Goal: Feedback & Contribution: Leave review/rating

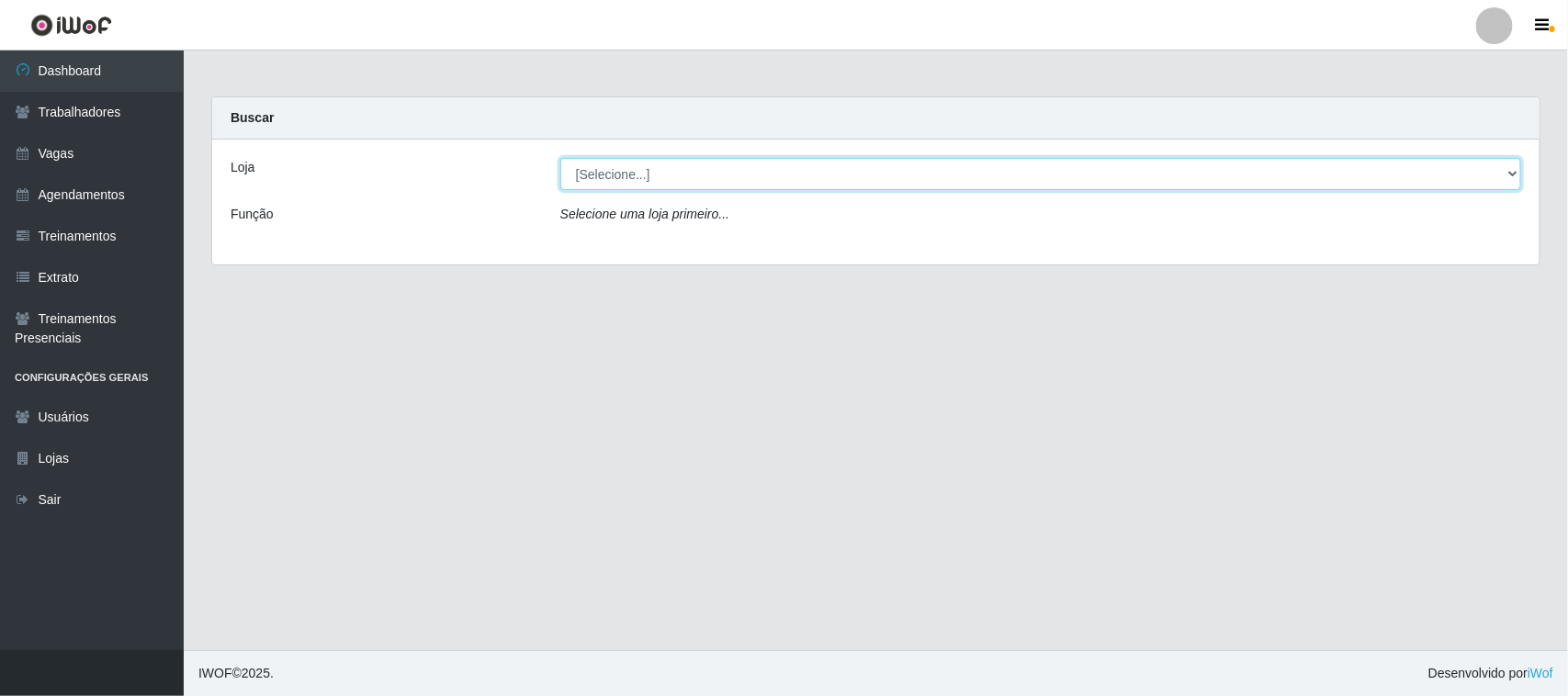
click at [700, 172] on select "[Selecione...] Nordestão - [GEOGRAPHIC_DATA]" at bounding box center [1041, 174] width 961 height 33
select select "420"
click at [561, 158] on select "[Selecione...] Nordestão - [GEOGRAPHIC_DATA]" at bounding box center [1041, 174] width 961 height 33
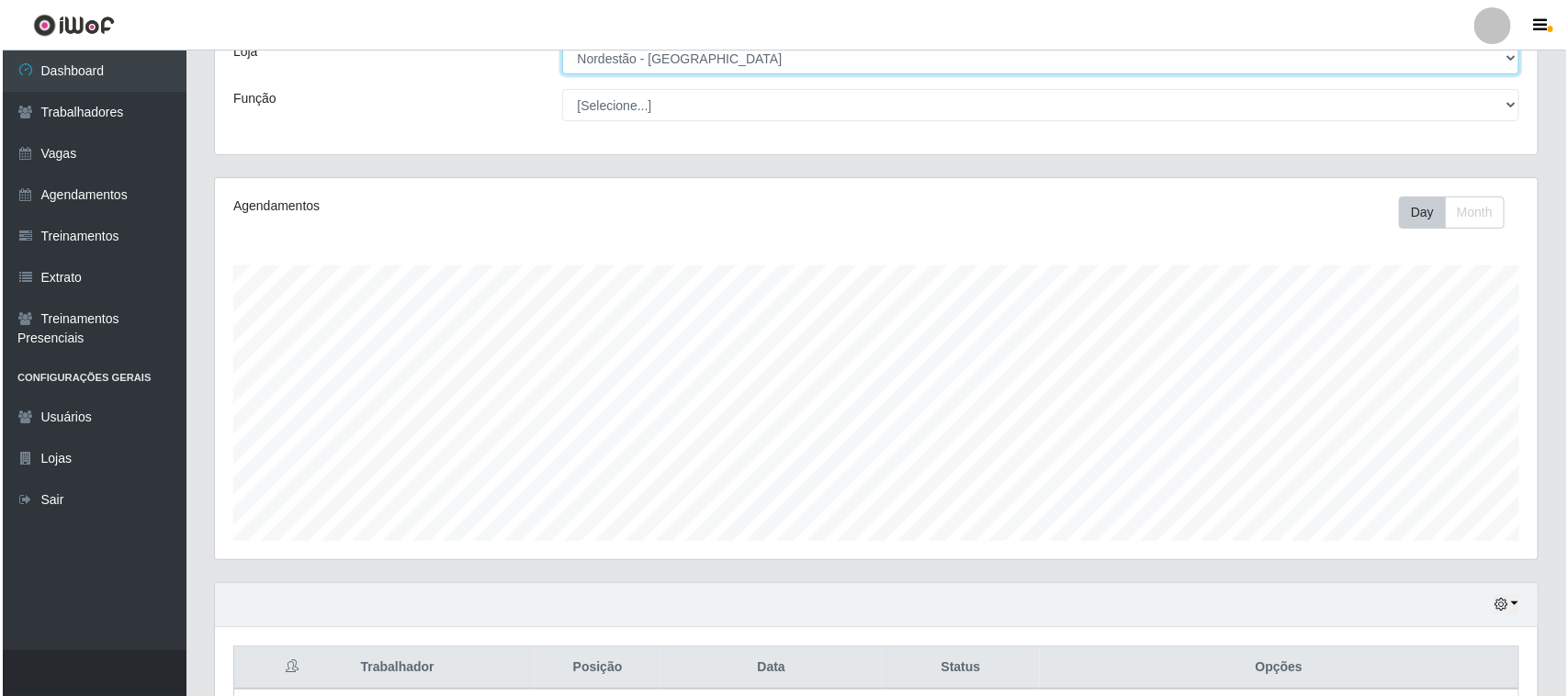
scroll to position [280, 0]
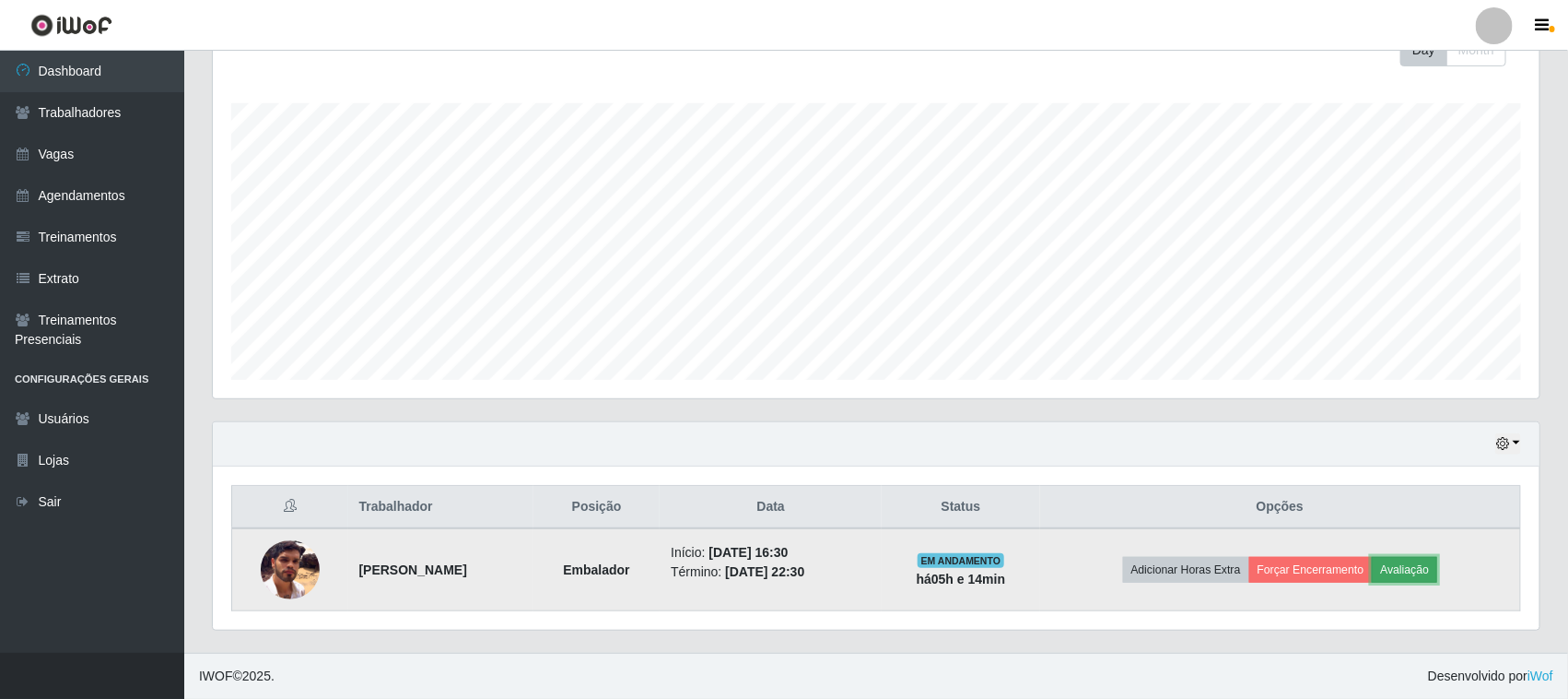
click at [1433, 559] on button "Avaliação" at bounding box center [1405, 569] width 65 height 26
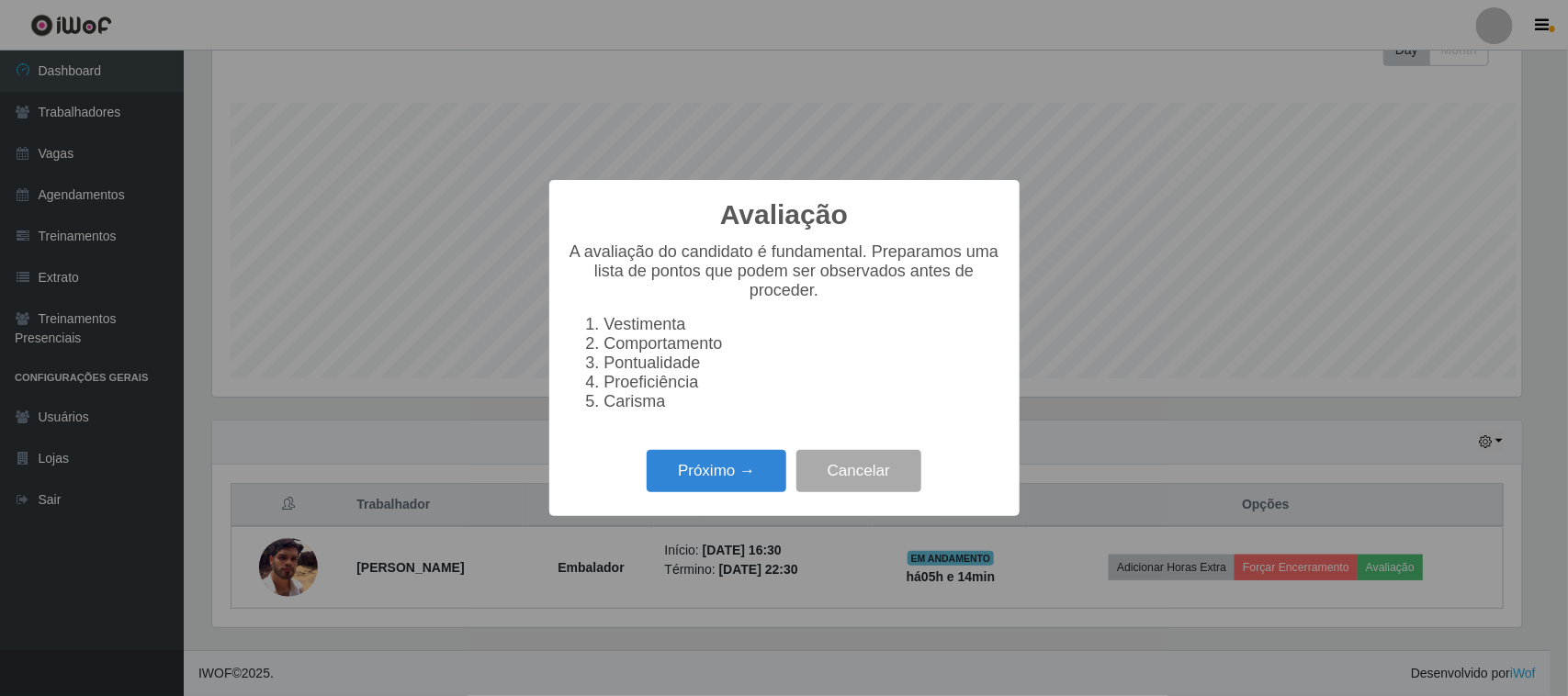
scroll to position [381, 1310]
click at [668, 474] on button "Próximo →" at bounding box center [717, 471] width 140 height 43
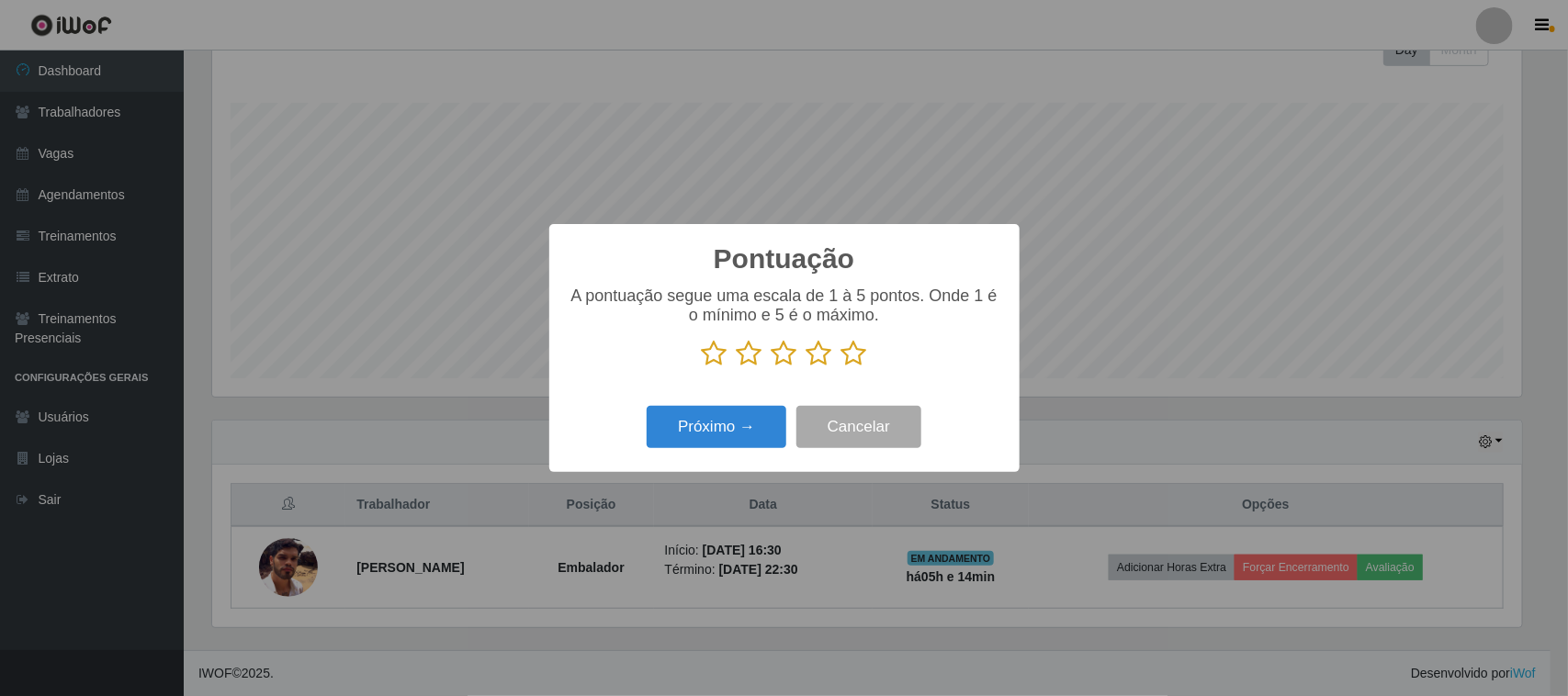
click at [854, 337] on div "A pontuação segue uma escala de 1 à 5 pontos. Onde 1 é o mínimo e 5 é o máximo." at bounding box center [784, 327] width 433 height 81
click at [845, 344] on icon at bounding box center [854, 353] width 26 height 28
click at [842, 367] on input "radio" at bounding box center [842, 367] width 0 height 0
click at [733, 428] on button "Próximo →" at bounding box center [717, 426] width 140 height 43
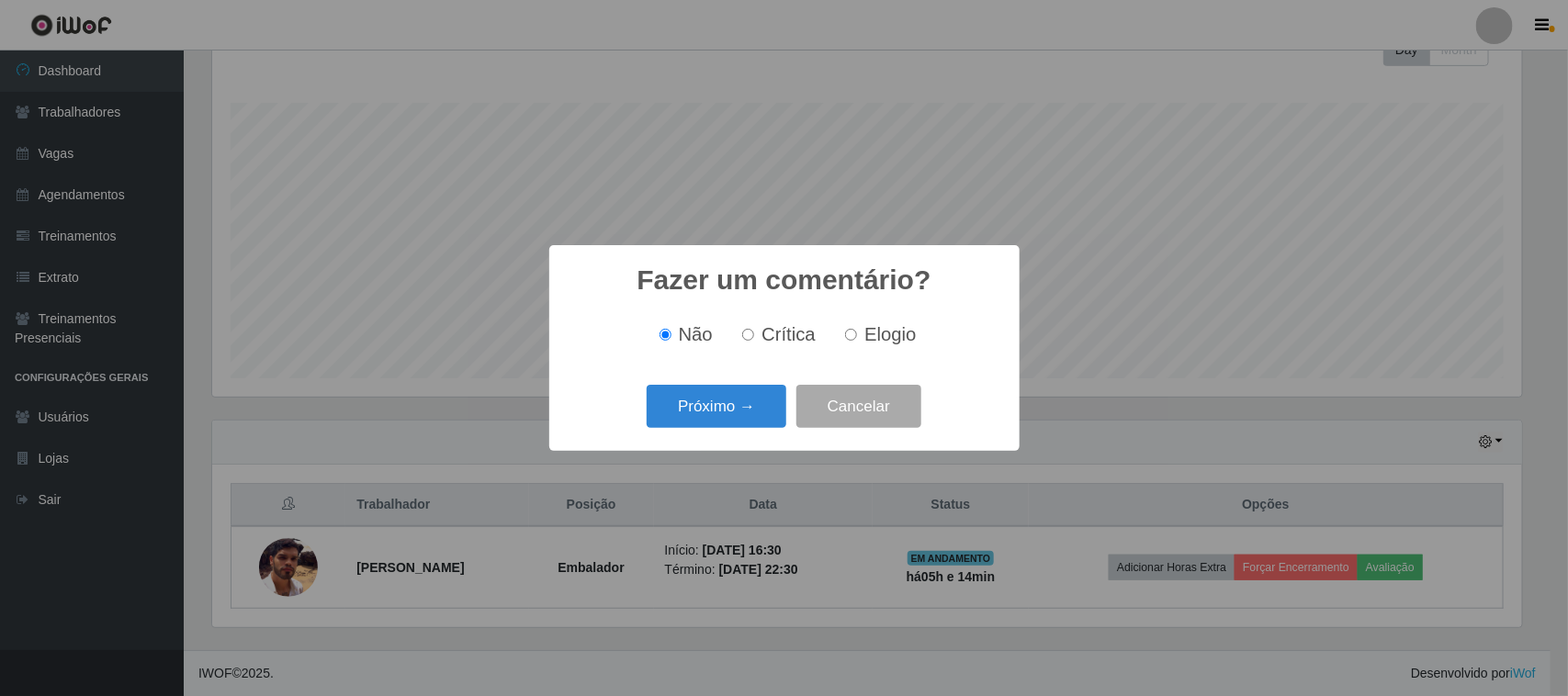
click at [865, 336] on span "Elogio" at bounding box center [891, 334] width 52 height 20
click at [857, 336] on input "Elogio" at bounding box center [850, 335] width 11 height 11
radio input "true"
click at [733, 410] on button "Próximo →" at bounding box center [717, 405] width 140 height 43
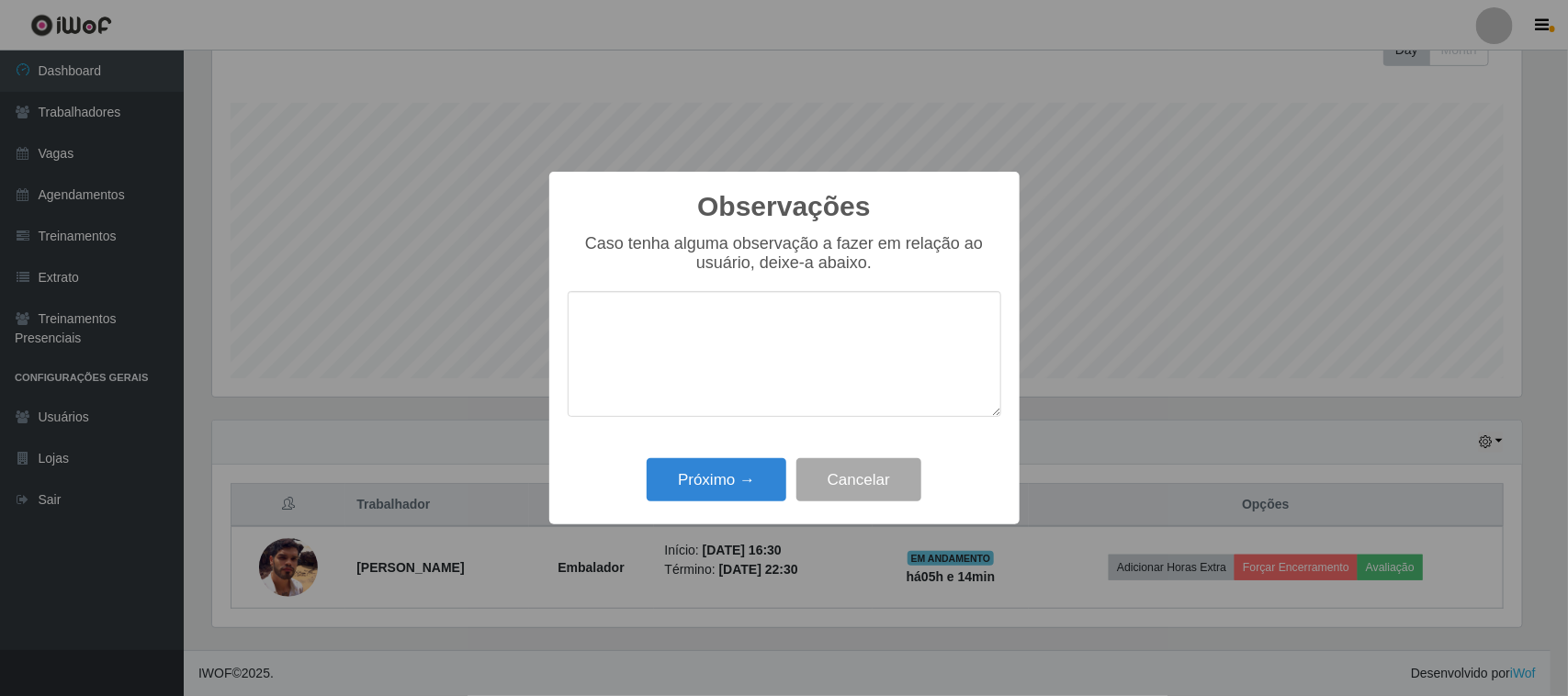
click at [823, 333] on textarea at bounding box center [784, 354] width 433 height 126
type textarea "pontual"
click at [745, 474] on button "Próximo →" at bounding box center [717, 479] width 140 height 43
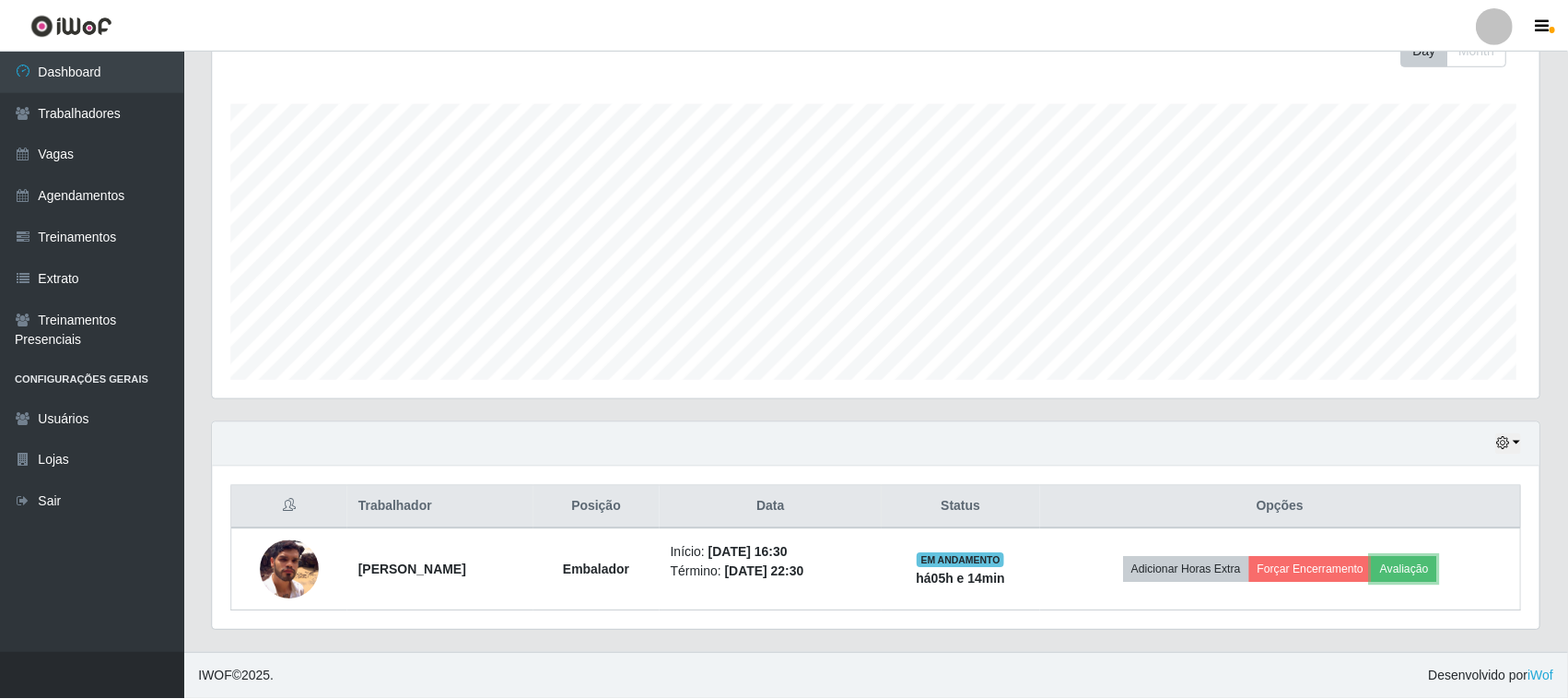
scroll to position [383, 1327]
